Goal: Obtain resource: Download file/media

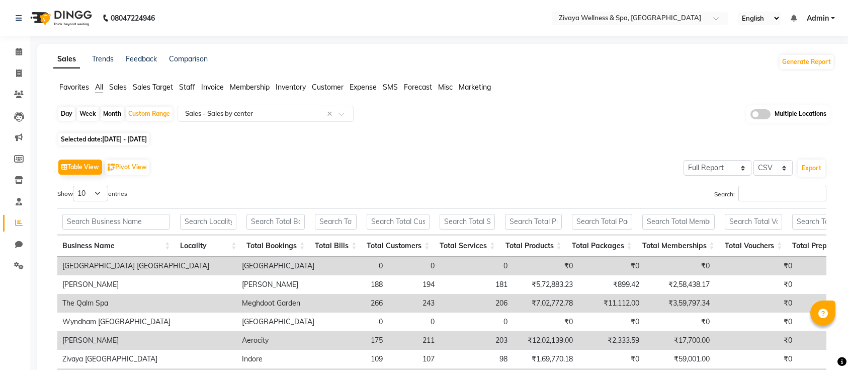
select select "full_report"
select select "csv"
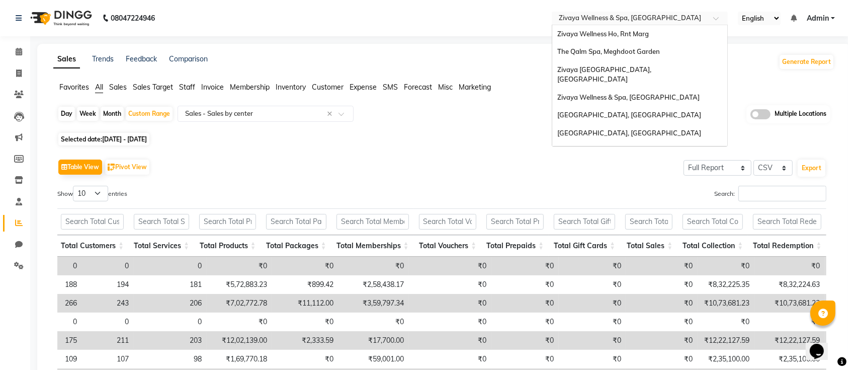
click at [596, 19] on input "text" at bounding box center [630, 19] width 146 height 10
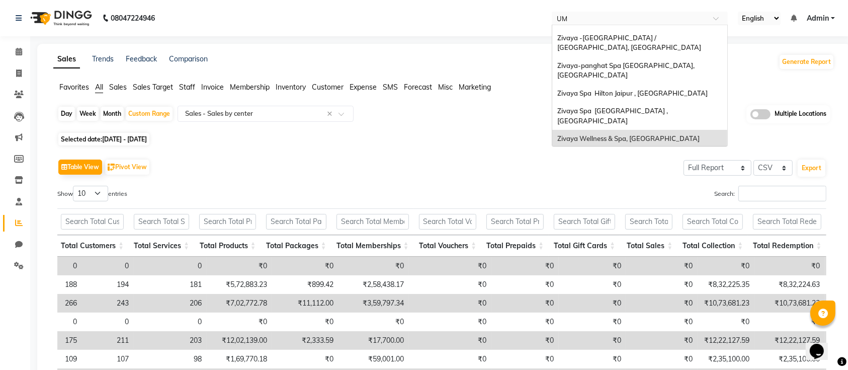
scroll to position [0, 0]
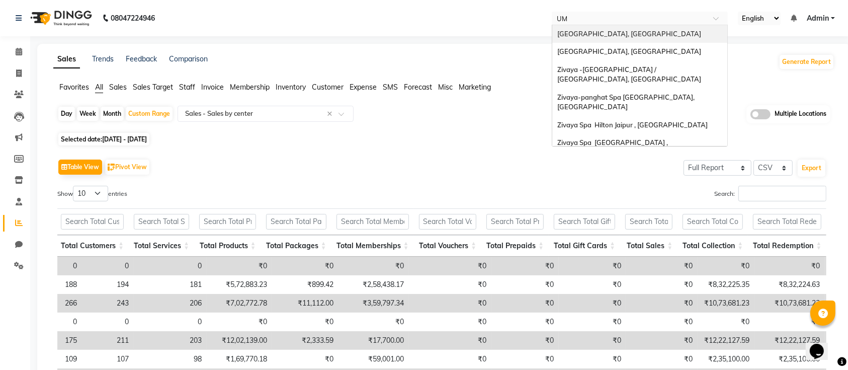
type input "UMM"
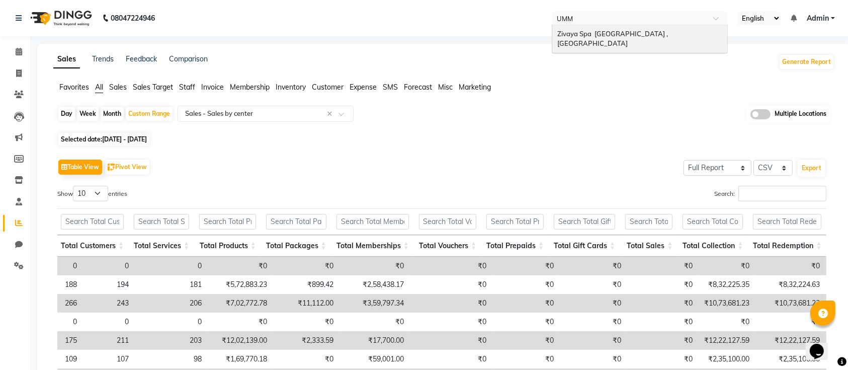
click at [606, 34] on span "Zivaya Spa [GEOGRAPHIC_DATA] , [GEOGRAPHIC_DATA]" at bounding box center [613, 39] width 112 height 18
